Goal: Task Accomplishment & Management: Use online tool/utility

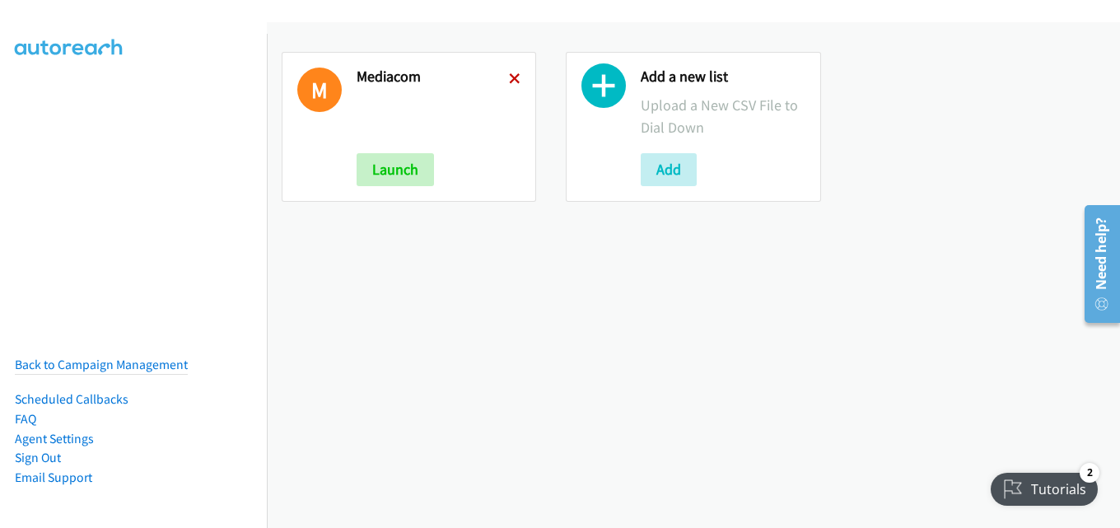
click at [509, 77] on icon at bounding box center [515, 80] width 12 height 12
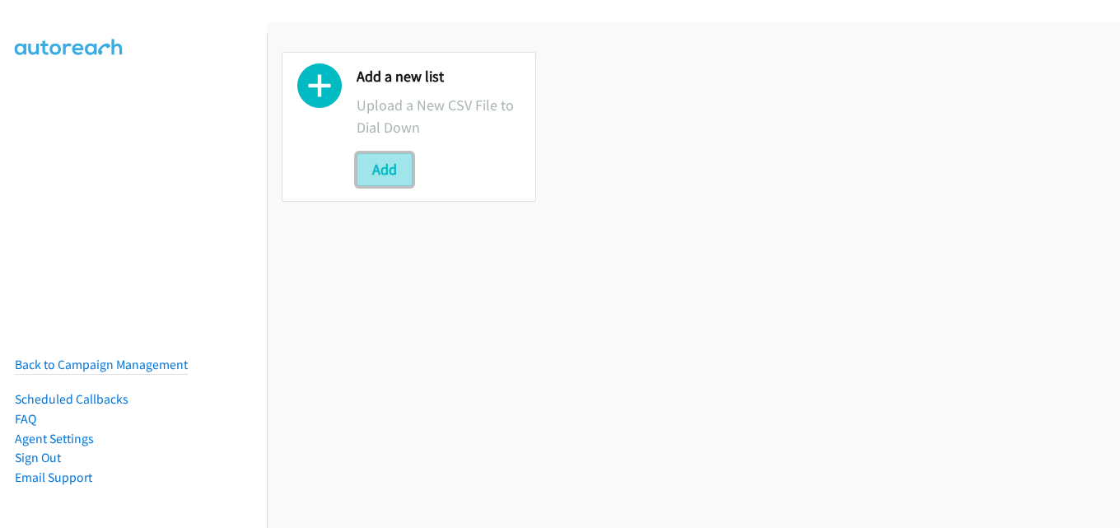
click at [399, 174] on button "Add" at bounding box center [385, 169] width 56 height 33
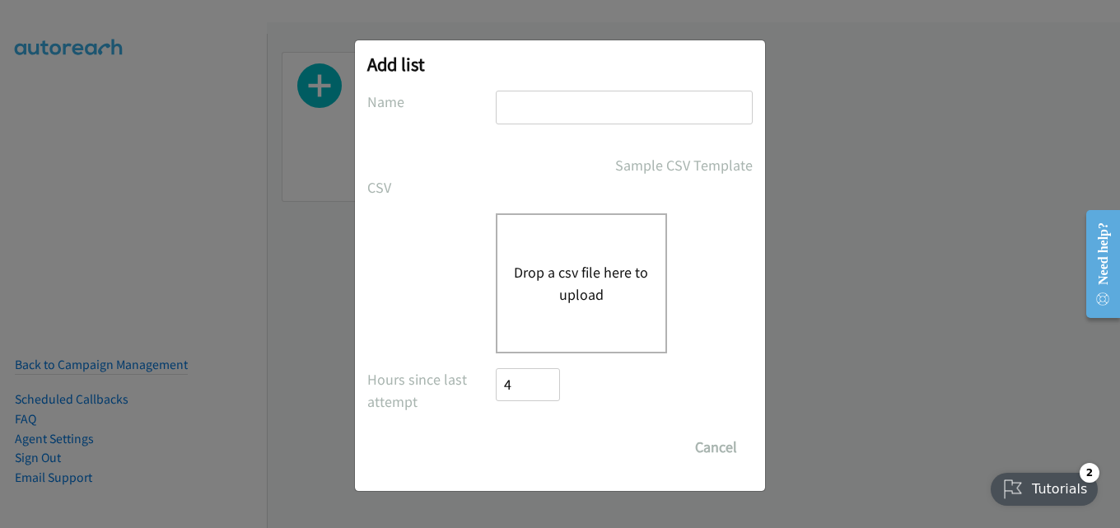
click at [586, 100] on input "text" at bounding box center [624, 108] width 257 height 34
type input "mediacom"
click at [594, 273] on button "Drop a csv file here to upload" at bounding box center [581, 283] width 135 height 44
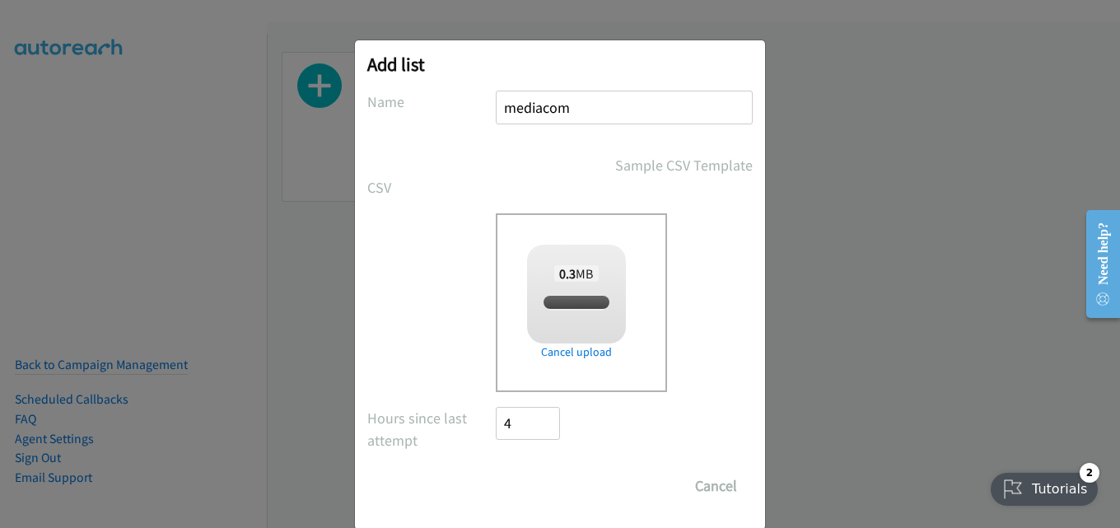
checkbox input "true"
click at [545, 480] on input "Save List" at bounding box center [539, 485] width 86 height 33
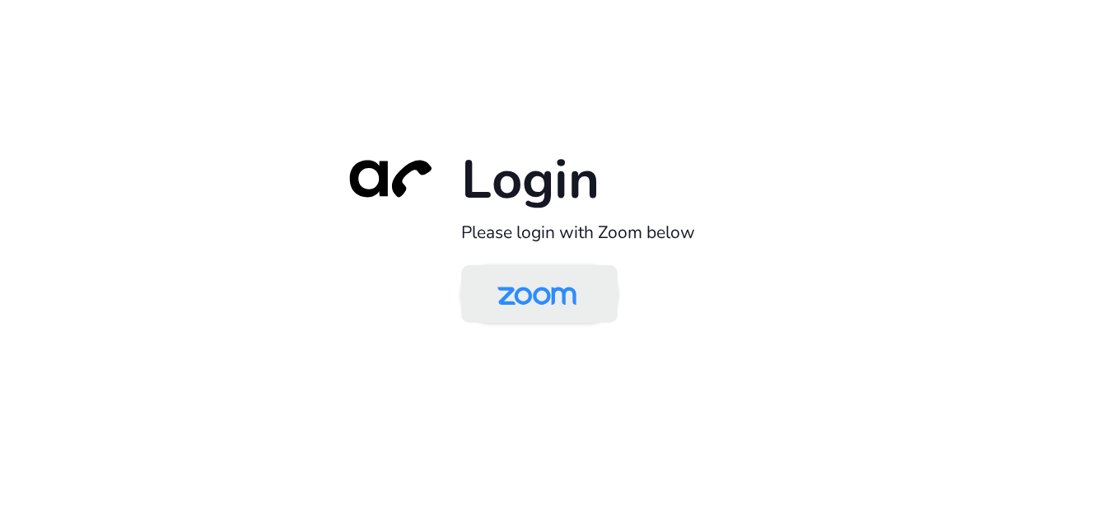
click at [552, 287] on img at bounding box center [537, 296] width 114 height 54
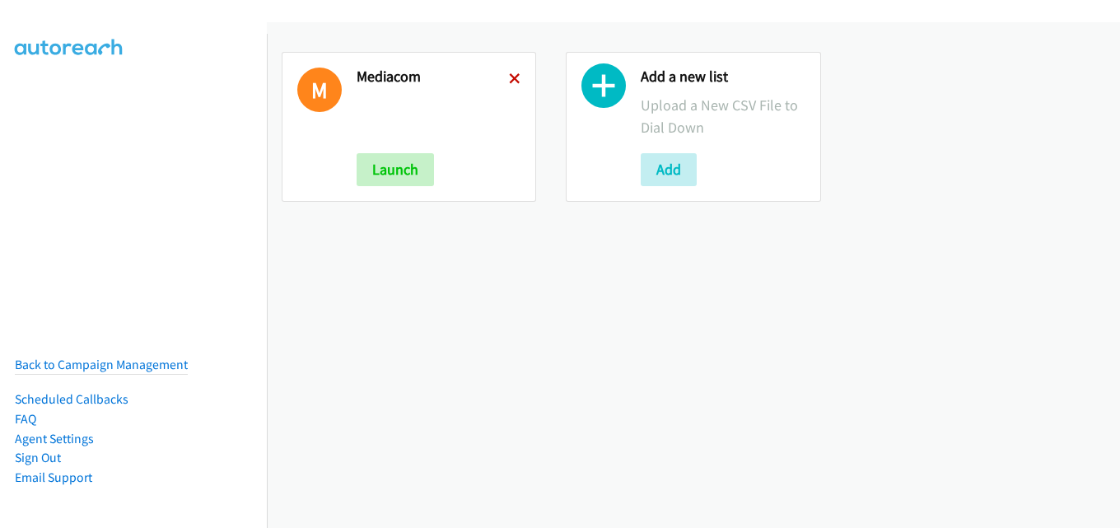
click at [511, 77] on icon at bounding box center [515, 80] width 12 height 12
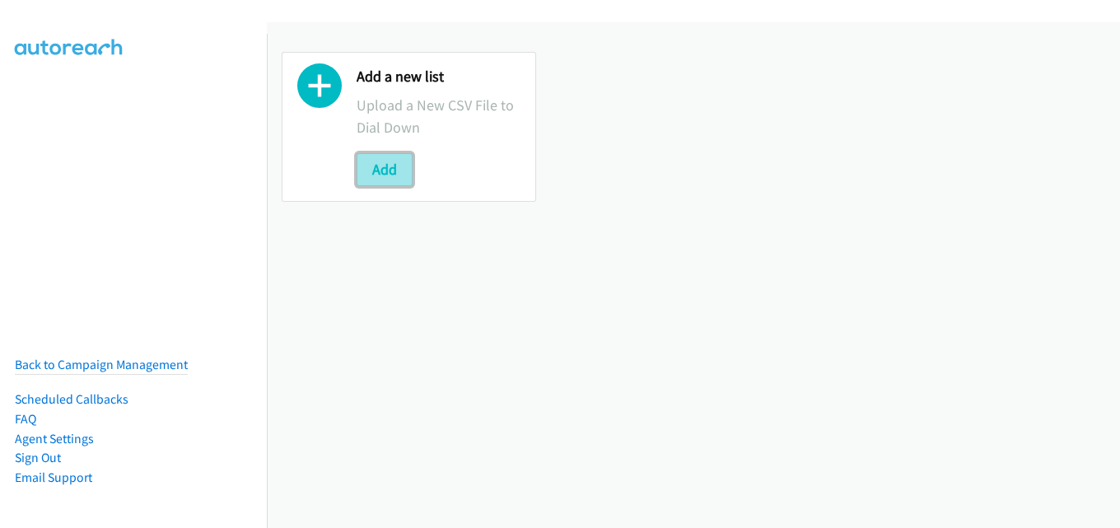
click at [390, 170] on button "Add" at bounding box center [385, 169] width 56 height 33
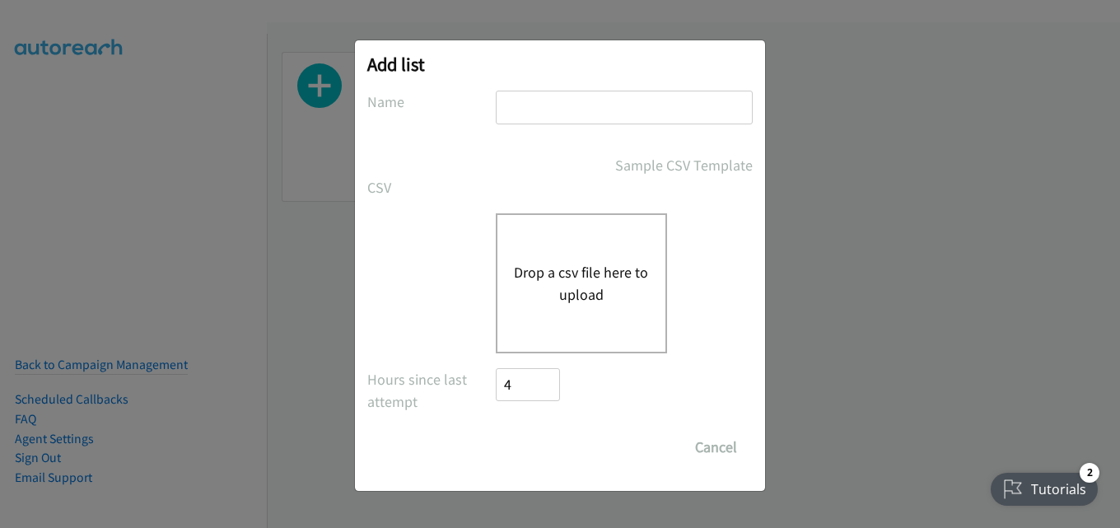
click at [582, 110] on input "text" at bounding box center [624, 108] width 257 height 34
type input "mediacom"
click at [549, 300] on button "Drop a csv file here to upload" at bounding box center [581, 283] width 135 height 44
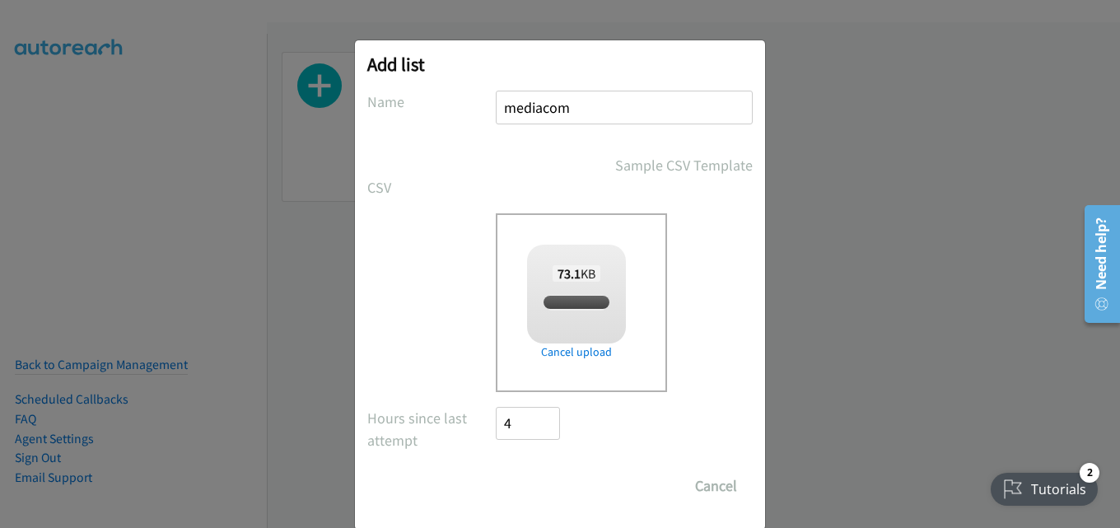
checkbox input "true"
click at [544, 477] on input "Save List" at bounding box center [539, 485] width 86 height 33
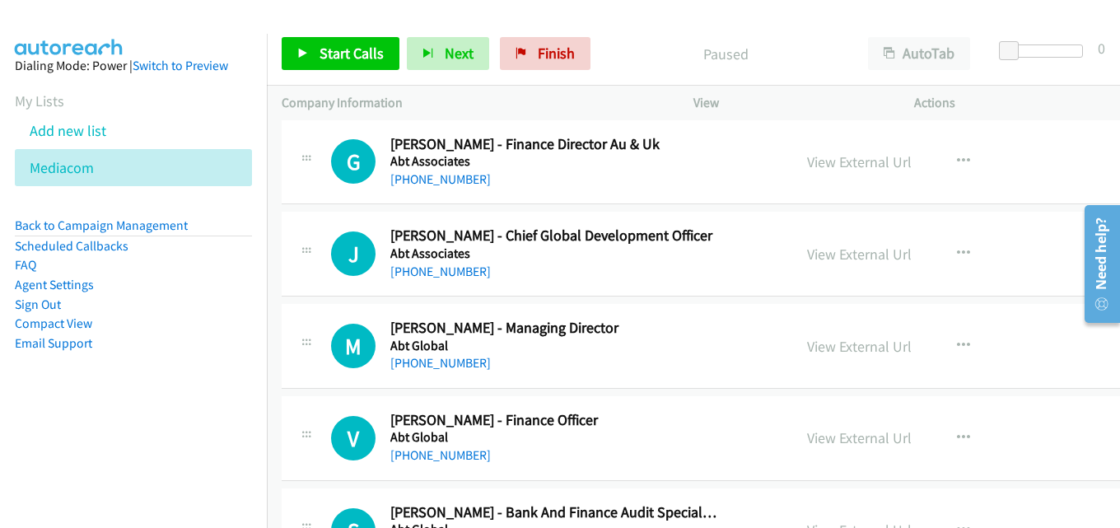
scroll to position [82, 0]
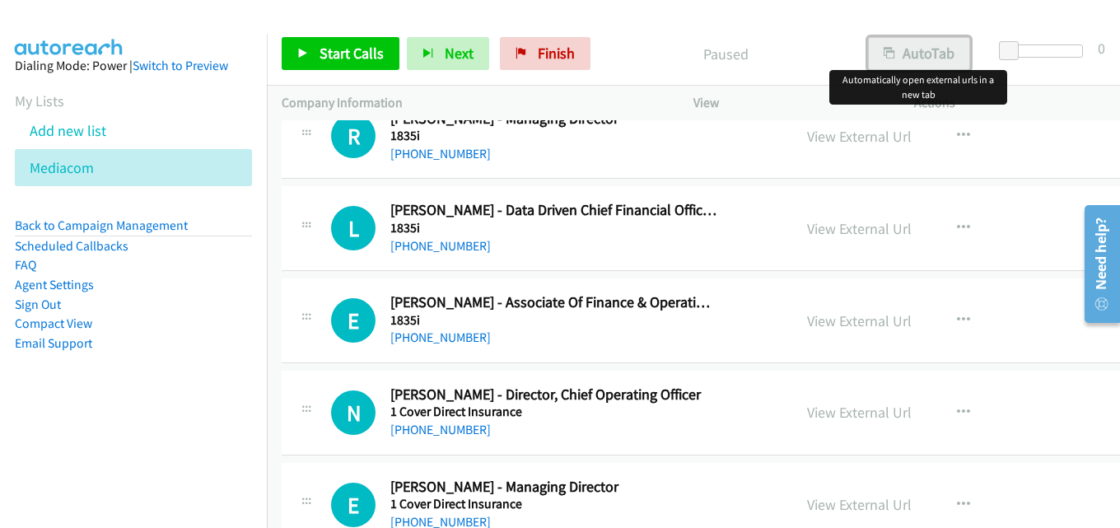
click at [918, 39] on button "AutoTab" at bounding box center [919, 53] width 102 height 33
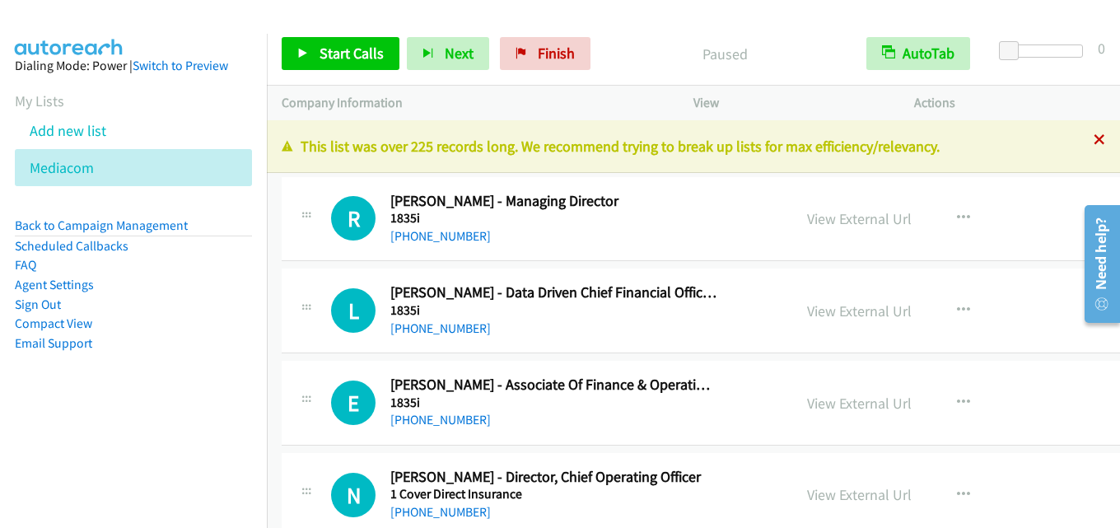
click at [1094, 139] on icon at bounding box center [1100, 141] width 12 height 12
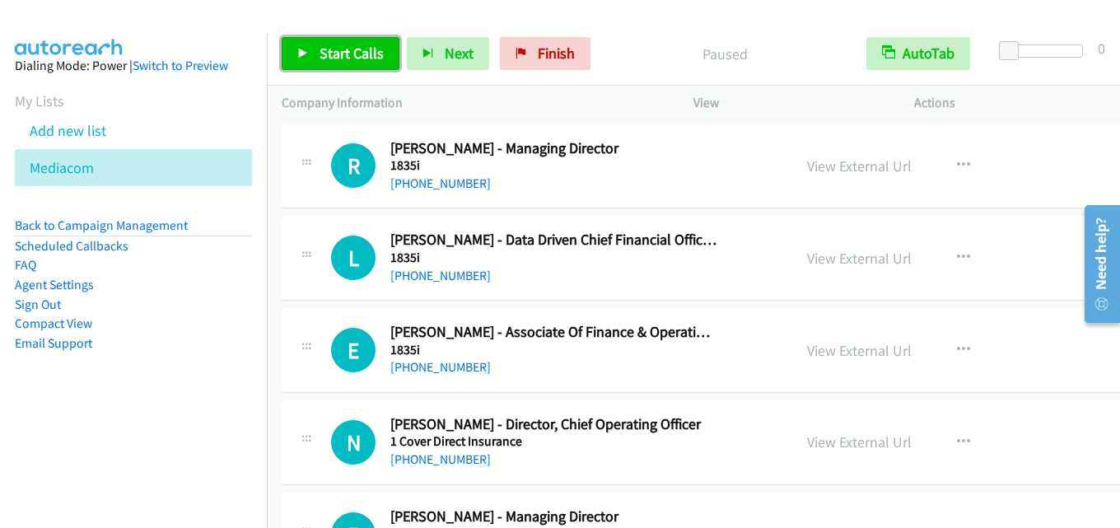
click at [341, 46] on span "Start Calls" at bounding box center [352, 53] width 64 height 19
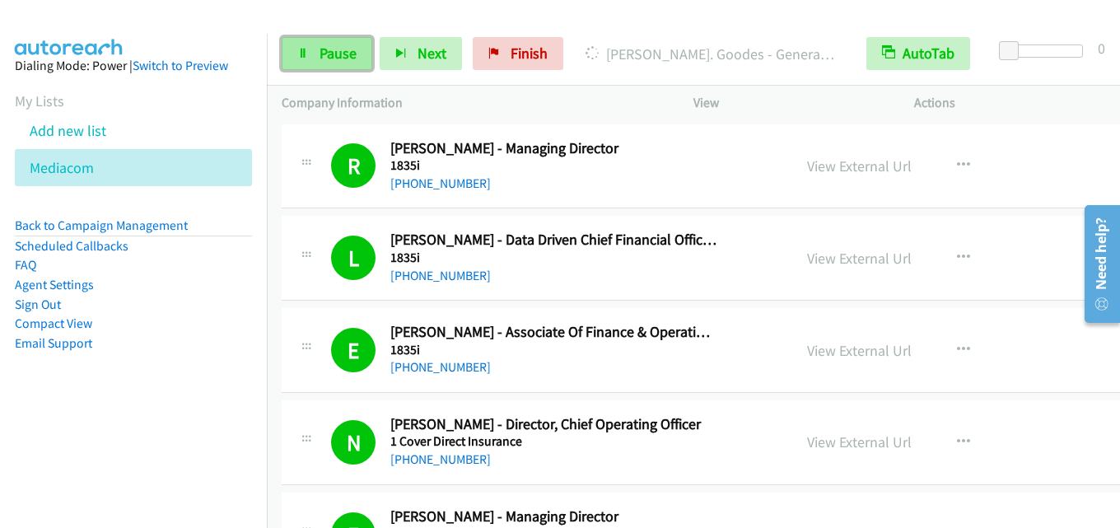
click at [323, 58] on span "Pause" at bounding box center [338, 53] width 37 height 19
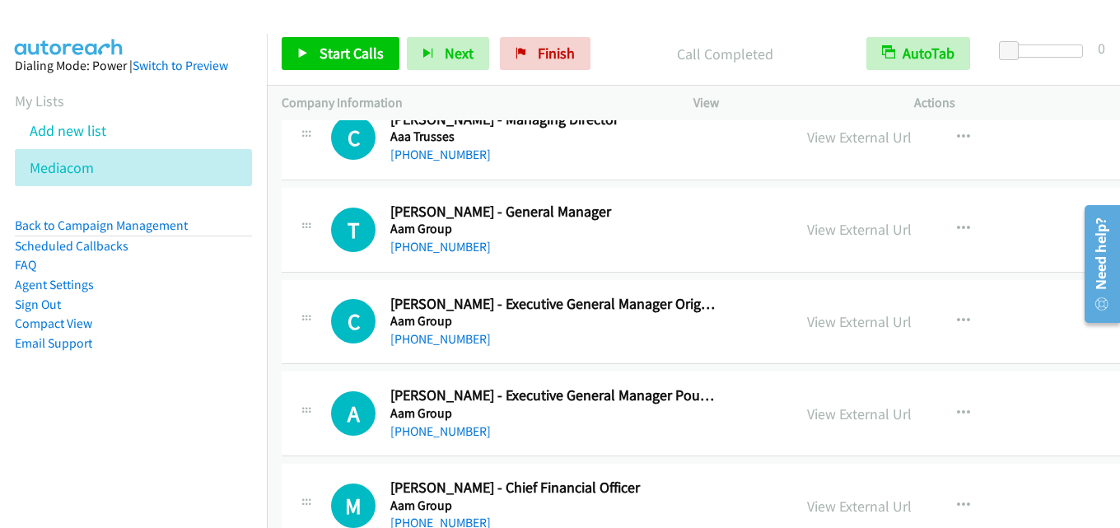
scroll to position [1153, 0]
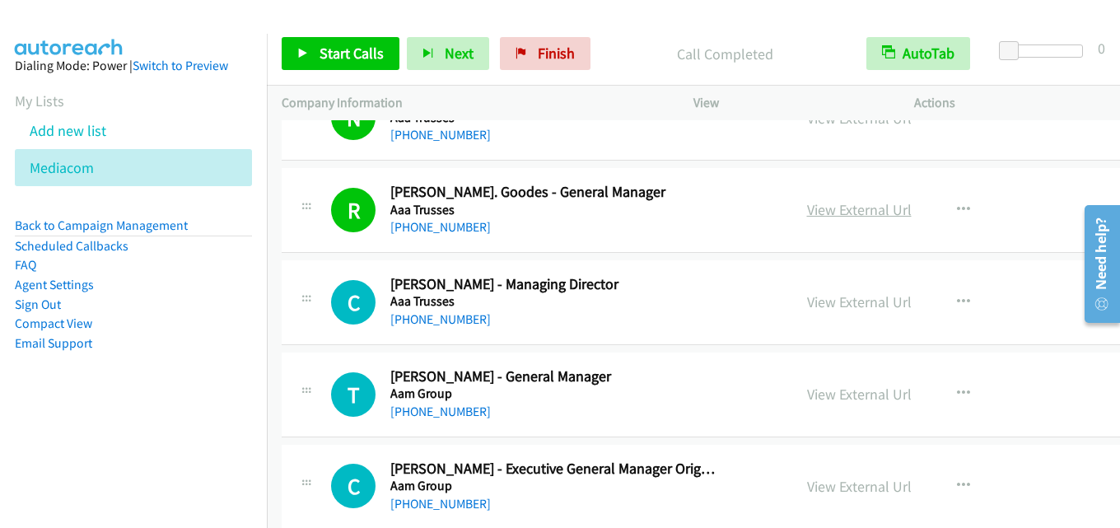
click at [830, 208] on link "View External Url" at bounding box center [859, 209] width 105 height 19
click at [364, 54] on span "Start Calls" at bounding box center [352, 53] width 64 height 19
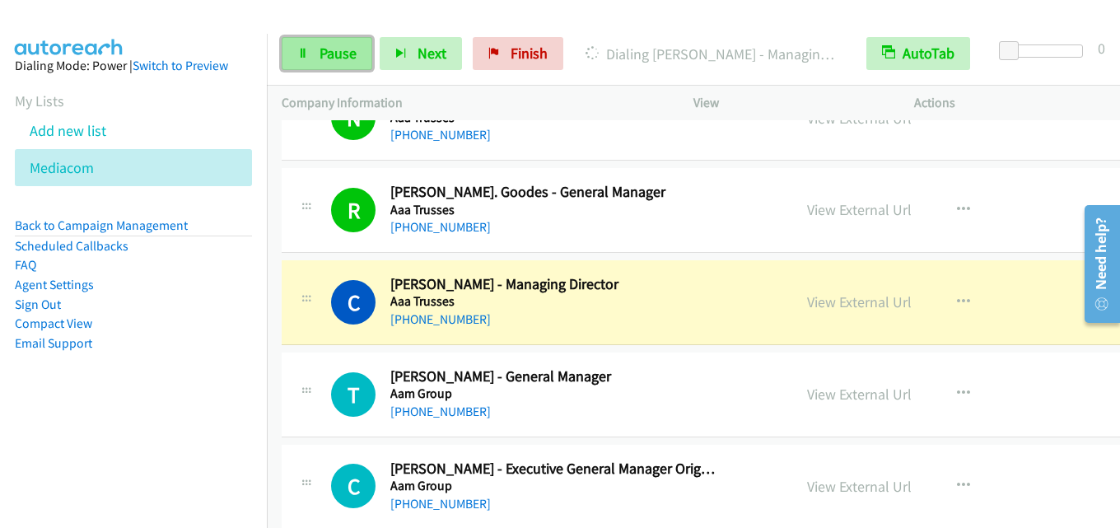
click at [315, 50] on link "Pause" at bounding box center [327, 53] width 91 height 33
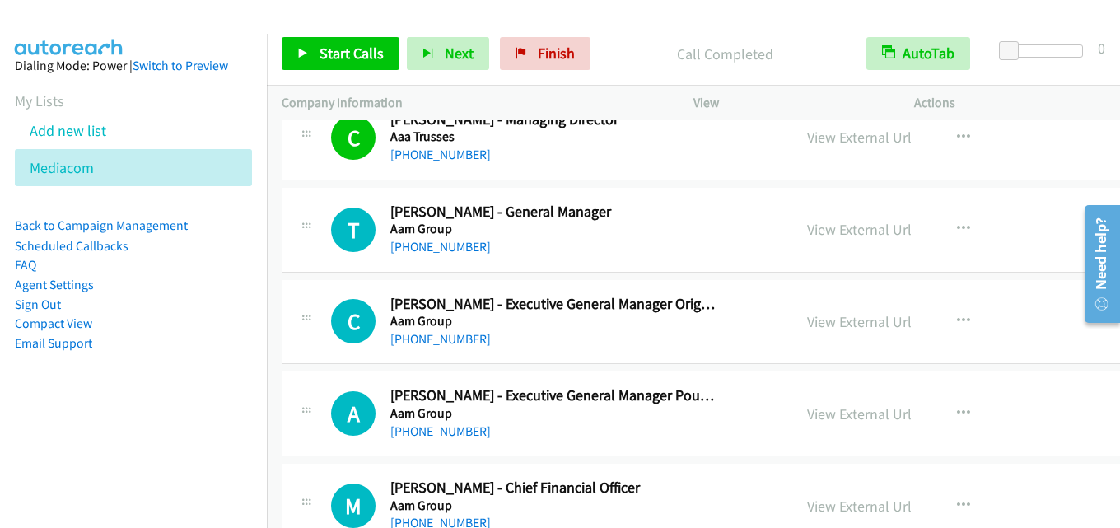
scroll to position [1400, 0]
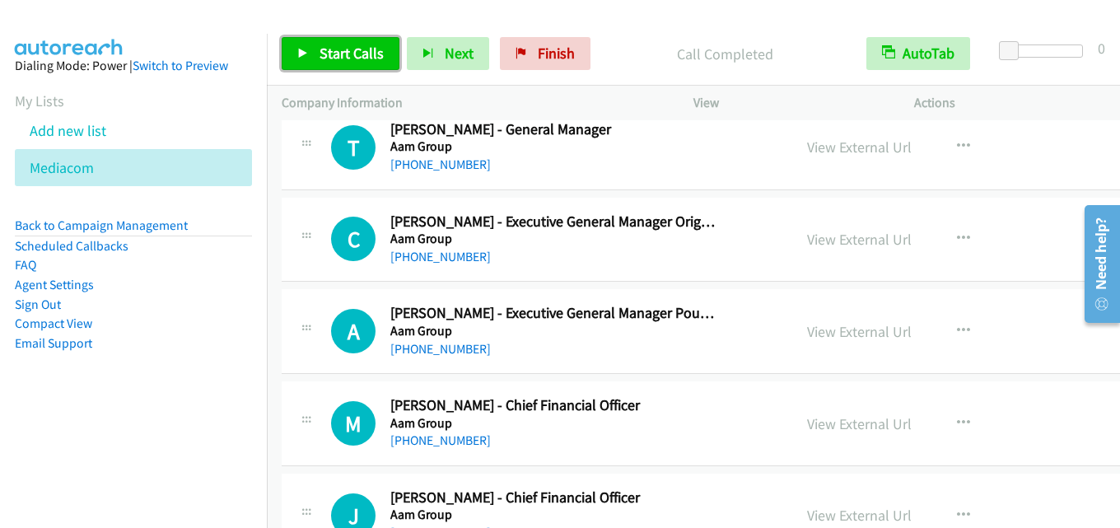
click at [360, 56] on span "Start Calls" at bounding box center [352, 53] width 64 height 19
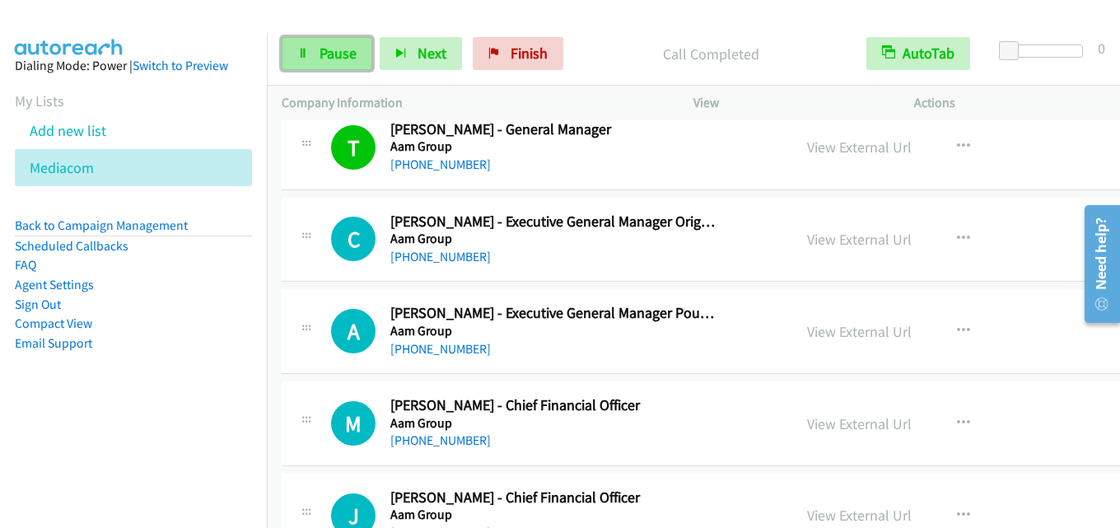
click at [333, 62] on span "Pause" at bounding box center [338, 53] width 37 height 19
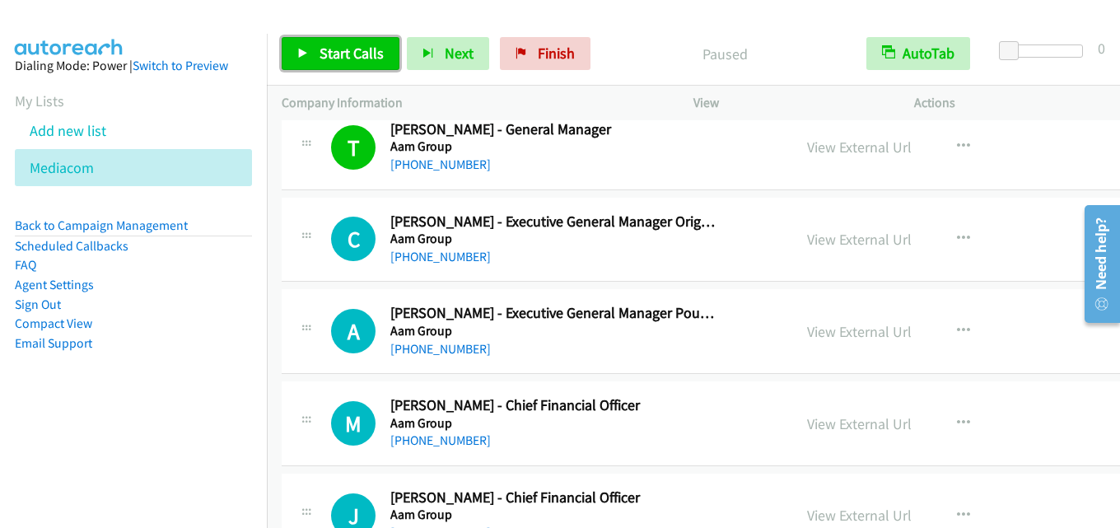
click at [364, 56] on span "Start Calls" at bounding box center [352, 53] width 64 height 19
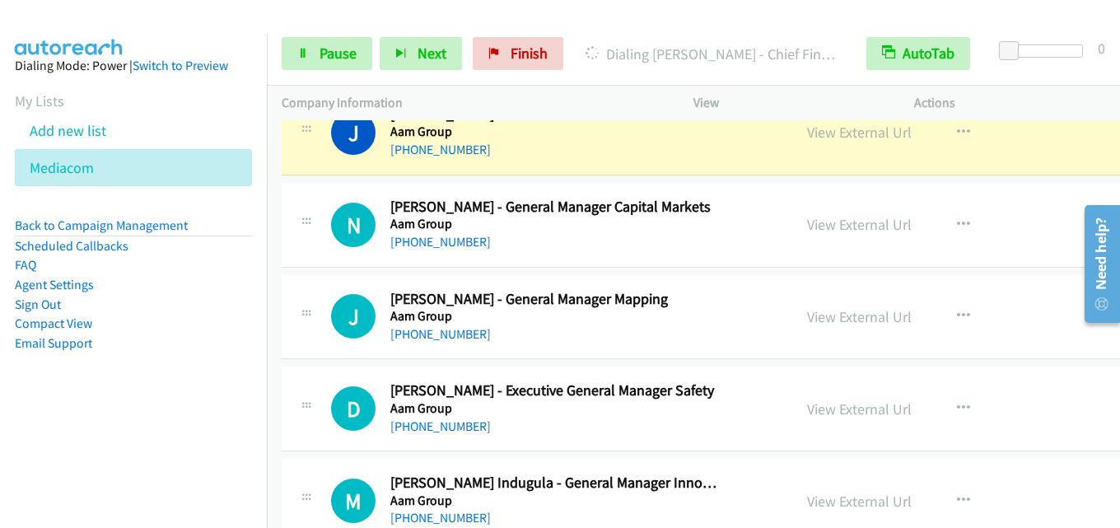
scroll to position [1812, 0]
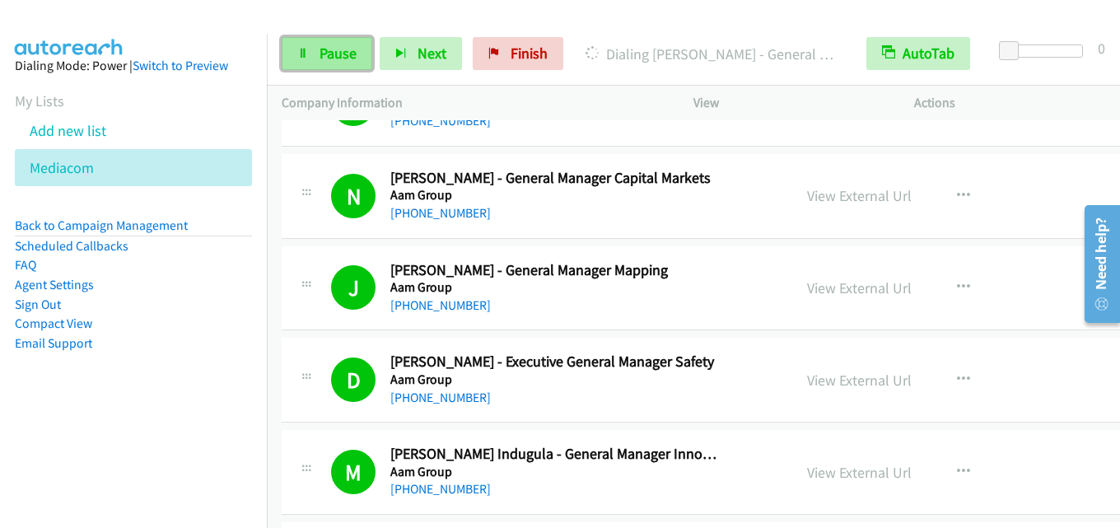
click at [328, 52] on span "Pause" at bounding box center [338, 53] width 37 height 19
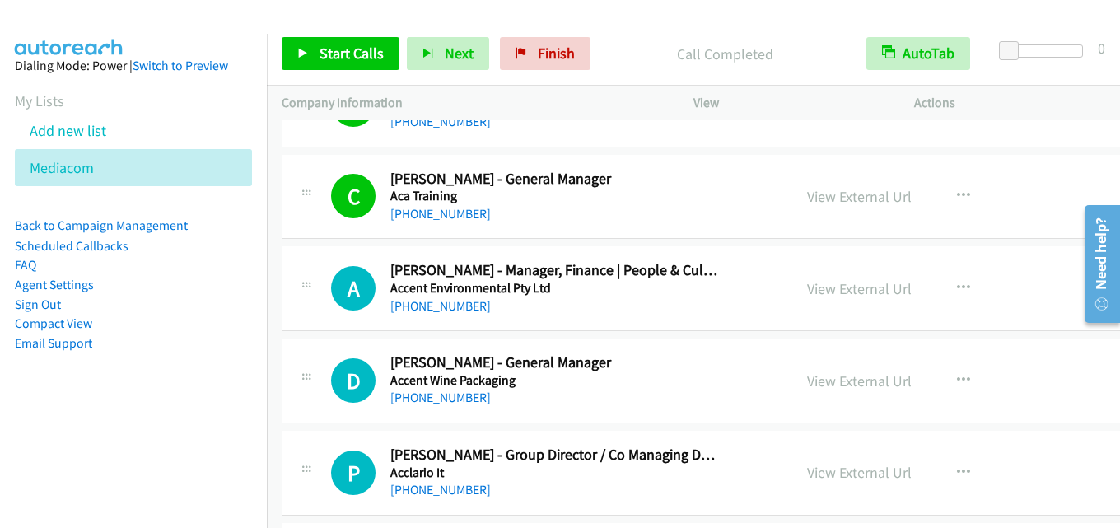
scroll to position [3459, 0]
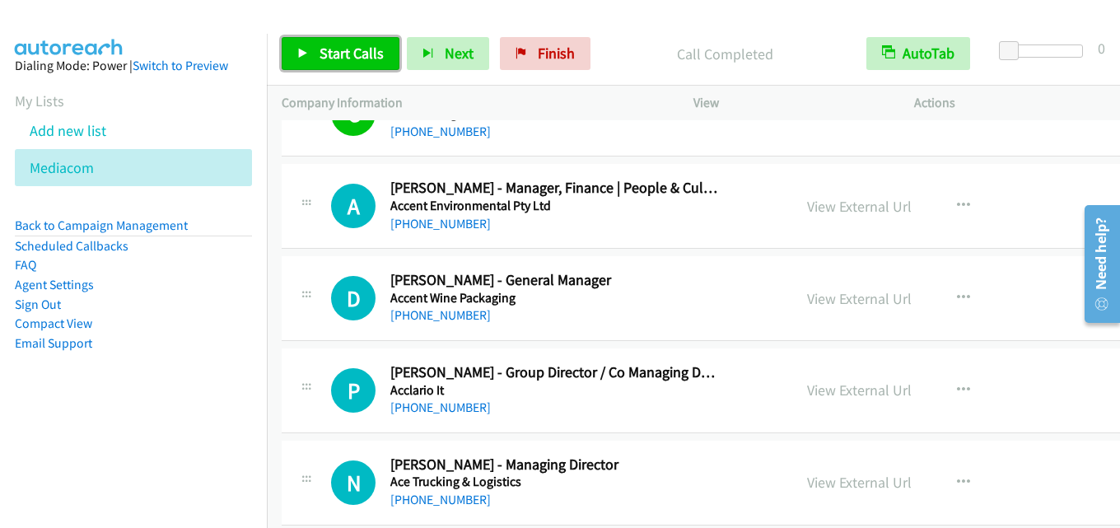
click at [351, 48] on span "Start Calls" at bounding box center [352, 53] width 64 height 19
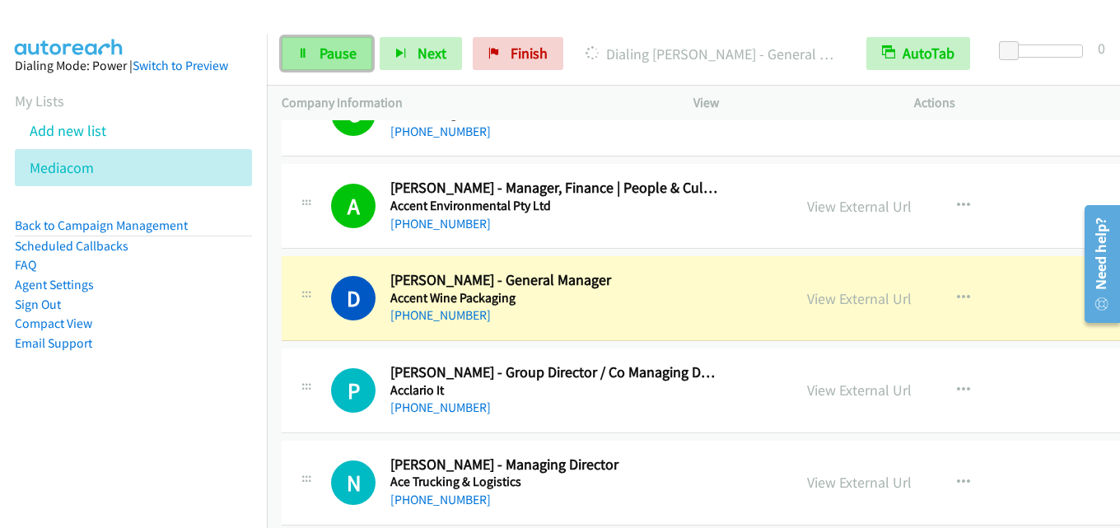
click at [333, 52] on span "Pause" at bounding box center [338, 53] width 37 height 19
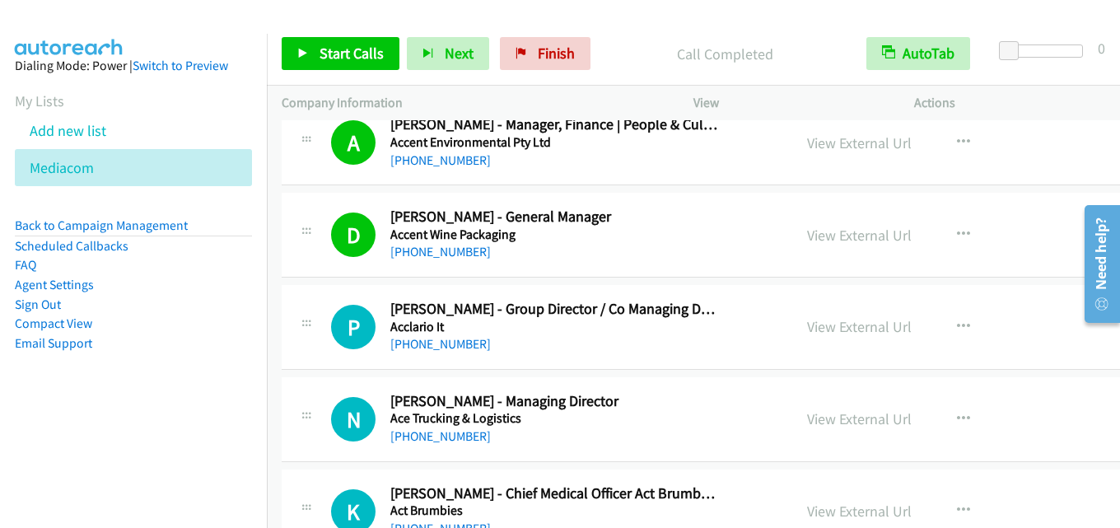
scroll to position [3542, 0]
